Goal: Navigation & Orientation: Find specific page/section

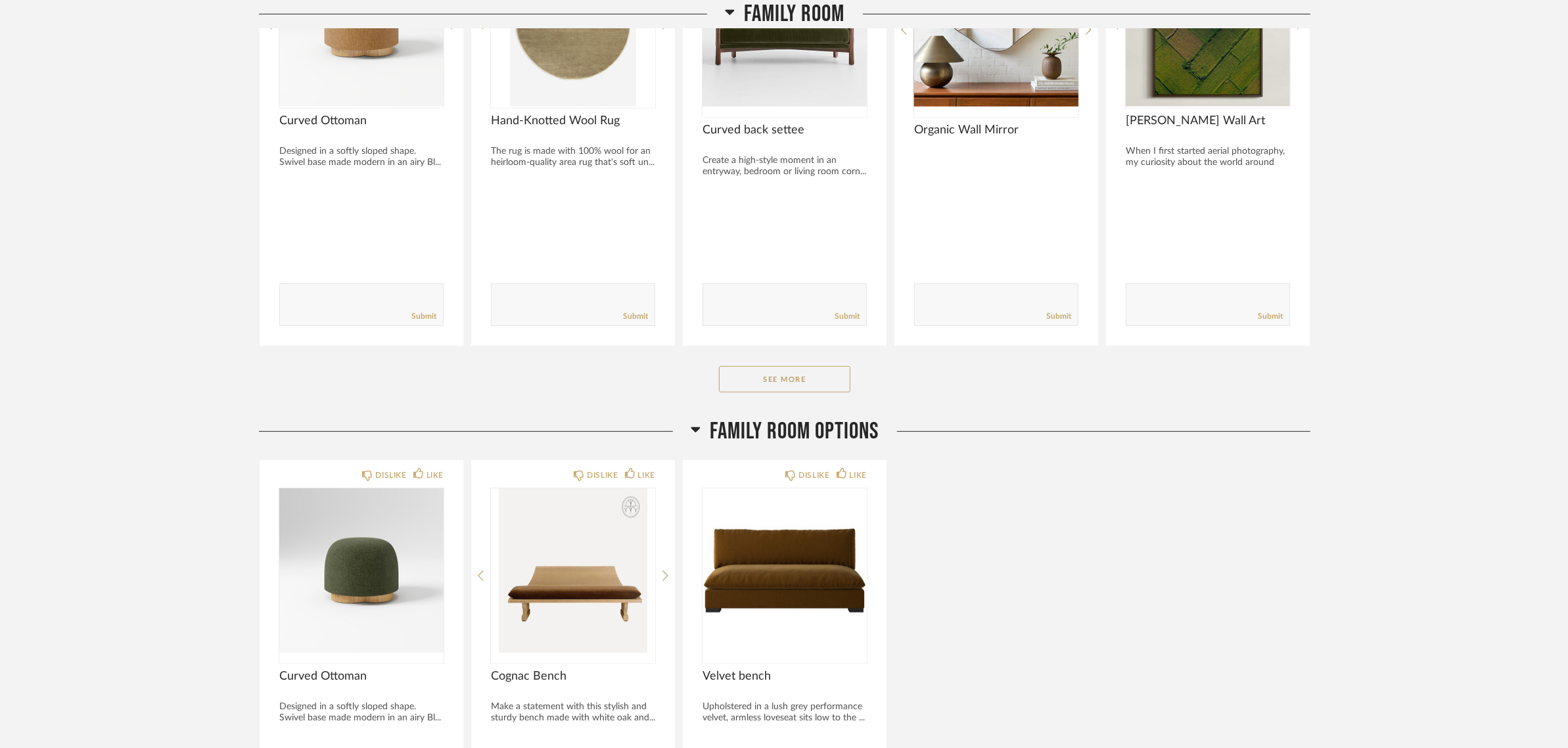
scroll to position [1003, 0]
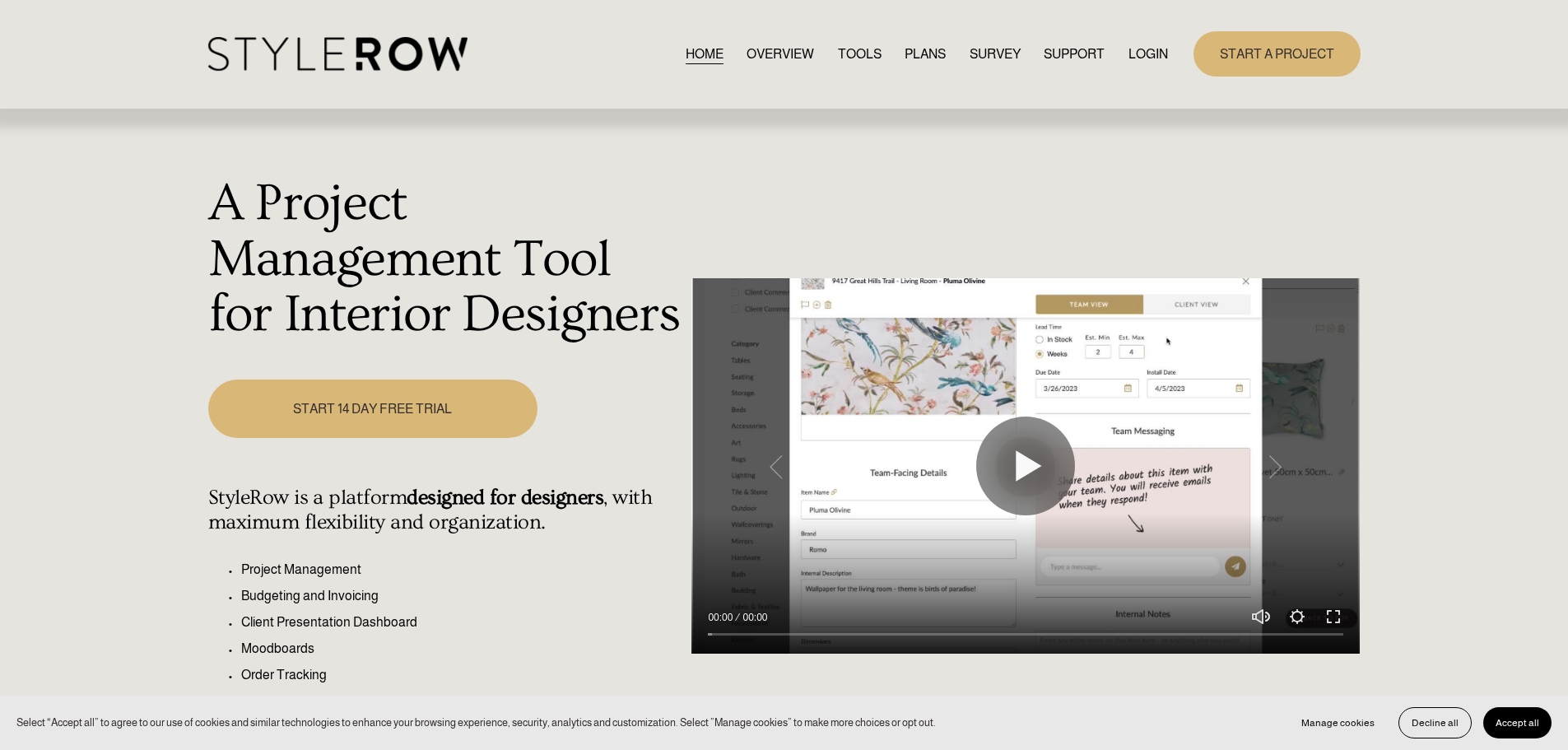
click at [1146, 51] on link "LOGIN" at bounding box center [1148, 54] width 40 height 22
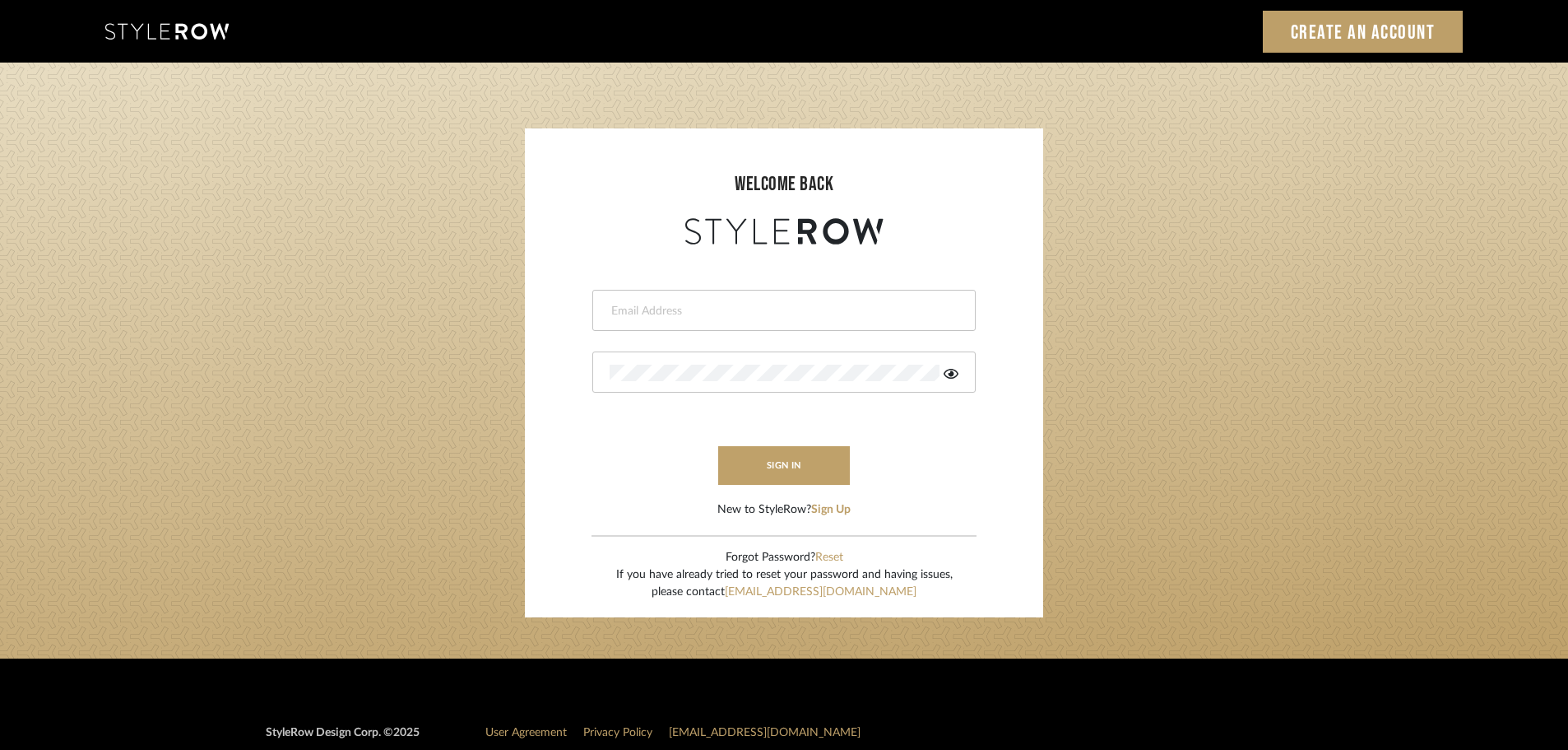
click at [621, 312] on input "email" at bounding box center [782, 311] width 345 height 16
type input "persimmon.design@outlook.com"
click at [762, 465] on button "sign in" at bounding box center [784, 465] width 132 height 39
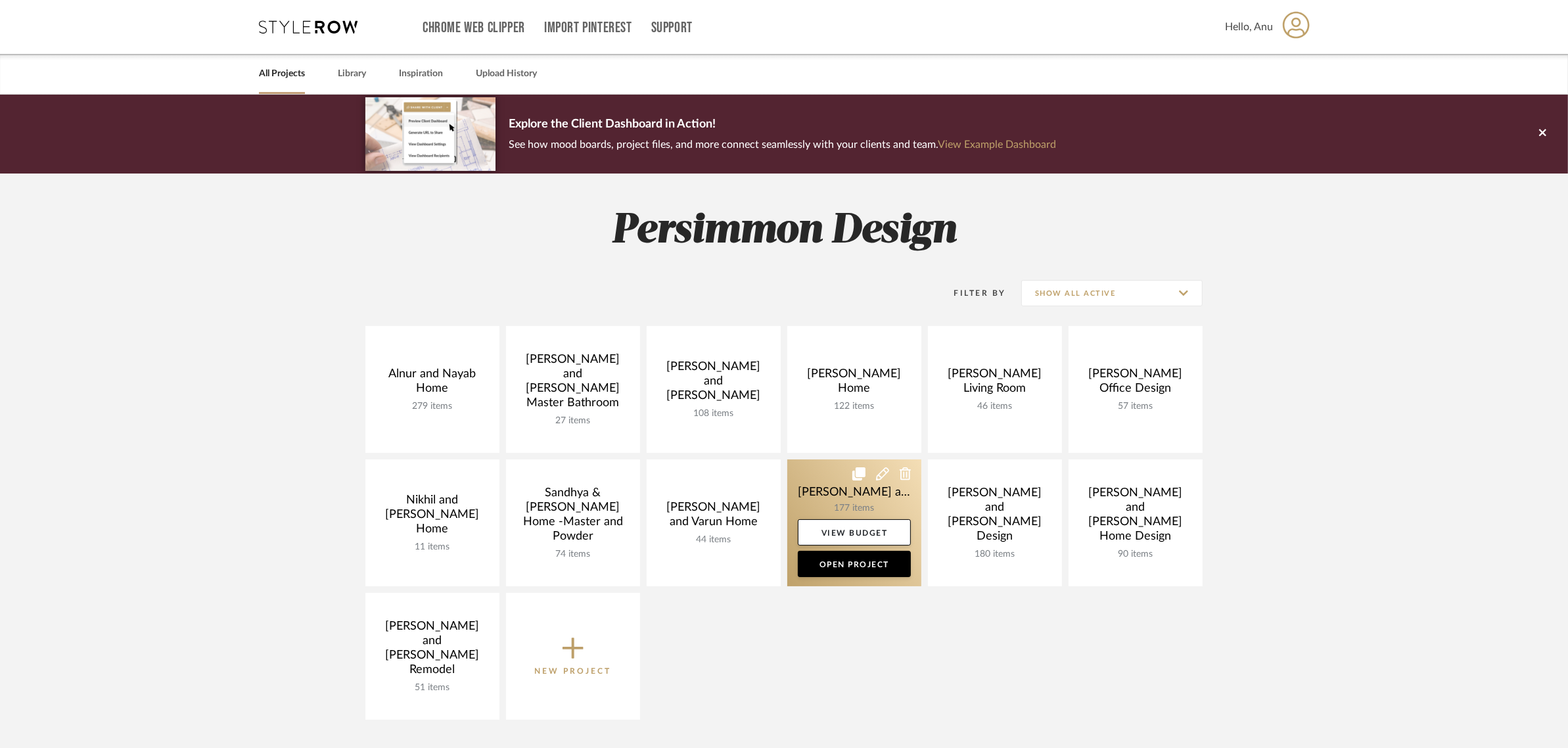
click at [829, 484] on link at bounding box center [854, 523] width 134 height 127
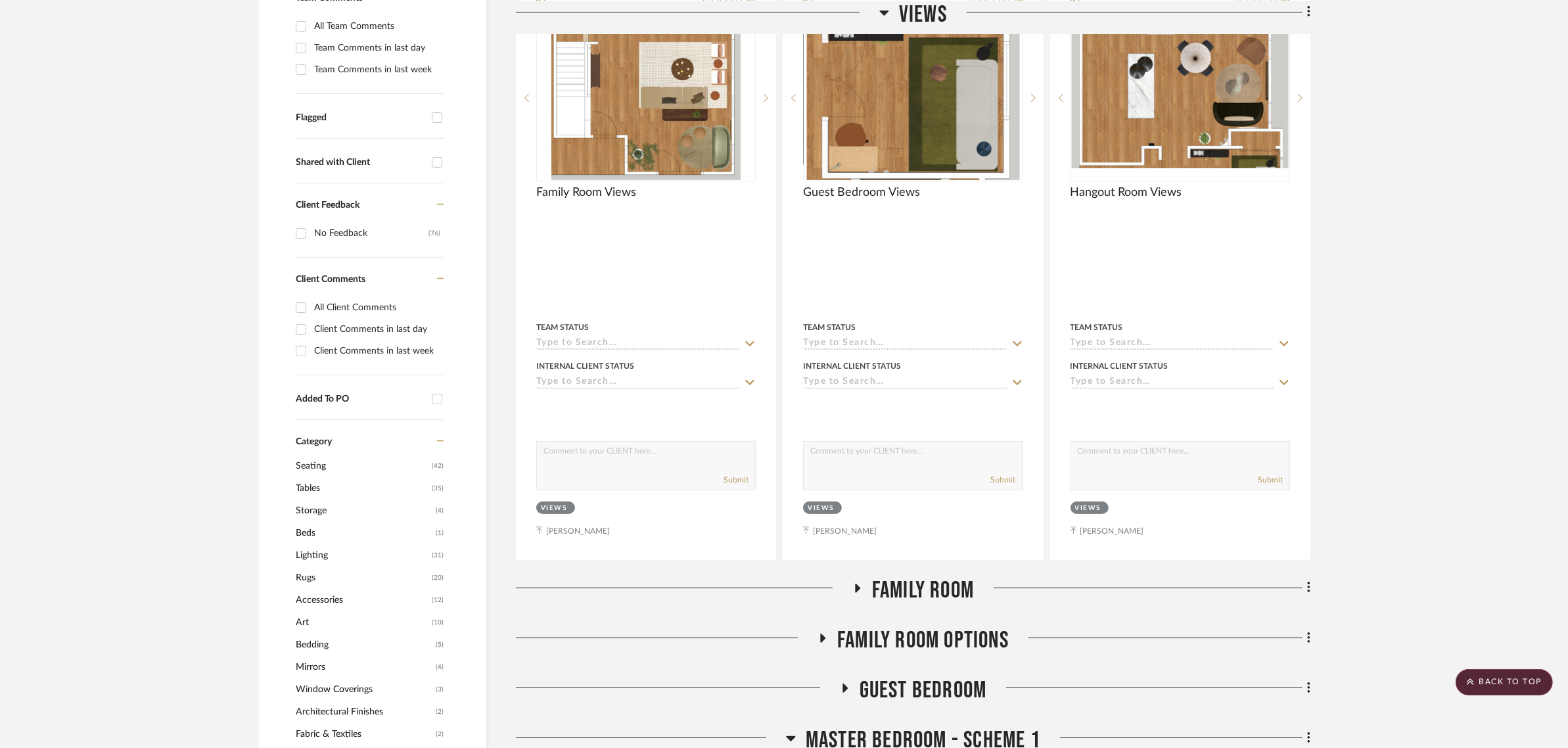
scroll to position [164, 0]
